Goal: Task Accomplishment & Management: Manage account settings

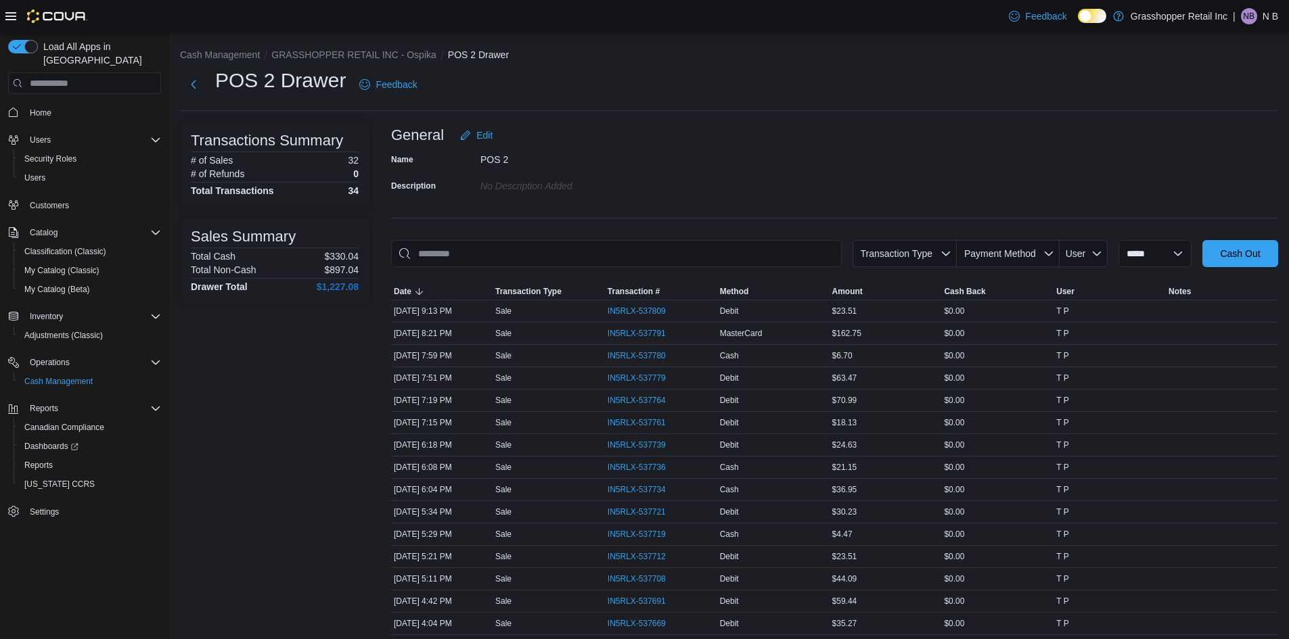
scroll to position [271, 0]
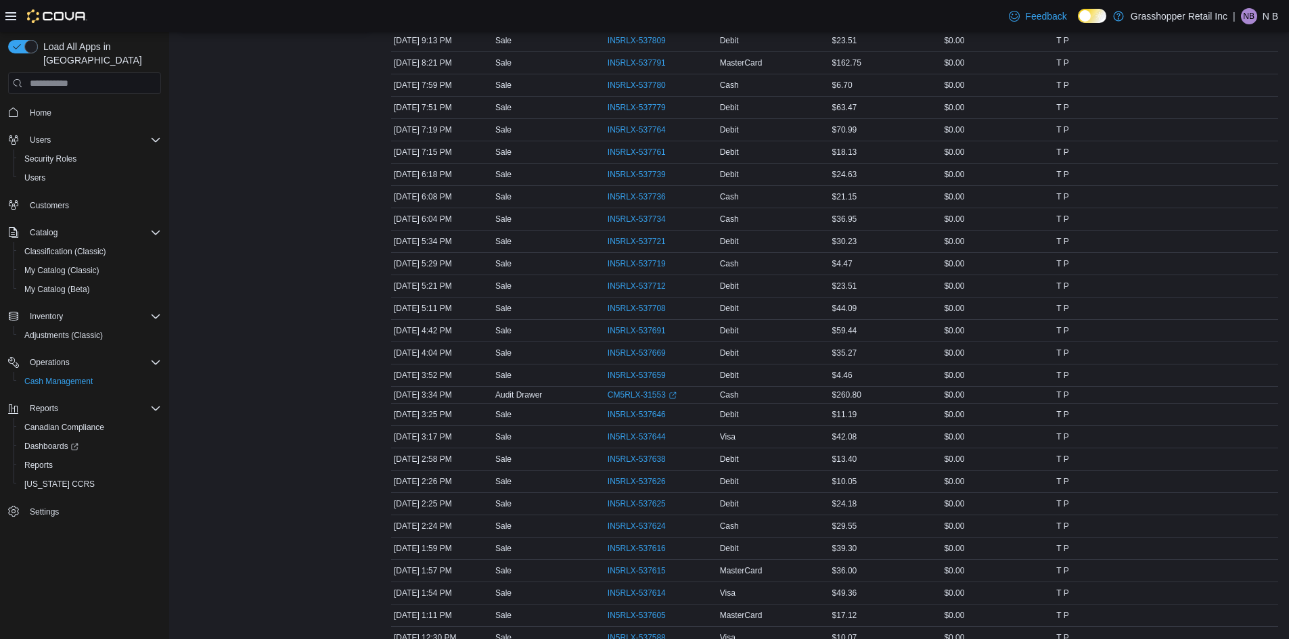
click at [1261, 20] on div "| NB N B" at bounding box center [1255, 16] width 45 height 16
click at [1187, 129] on span "Sign Out" at bounding box center [1191, 134] width 37 height 14
